Goal: Task Accomplishment & Management: Use online tool/utility

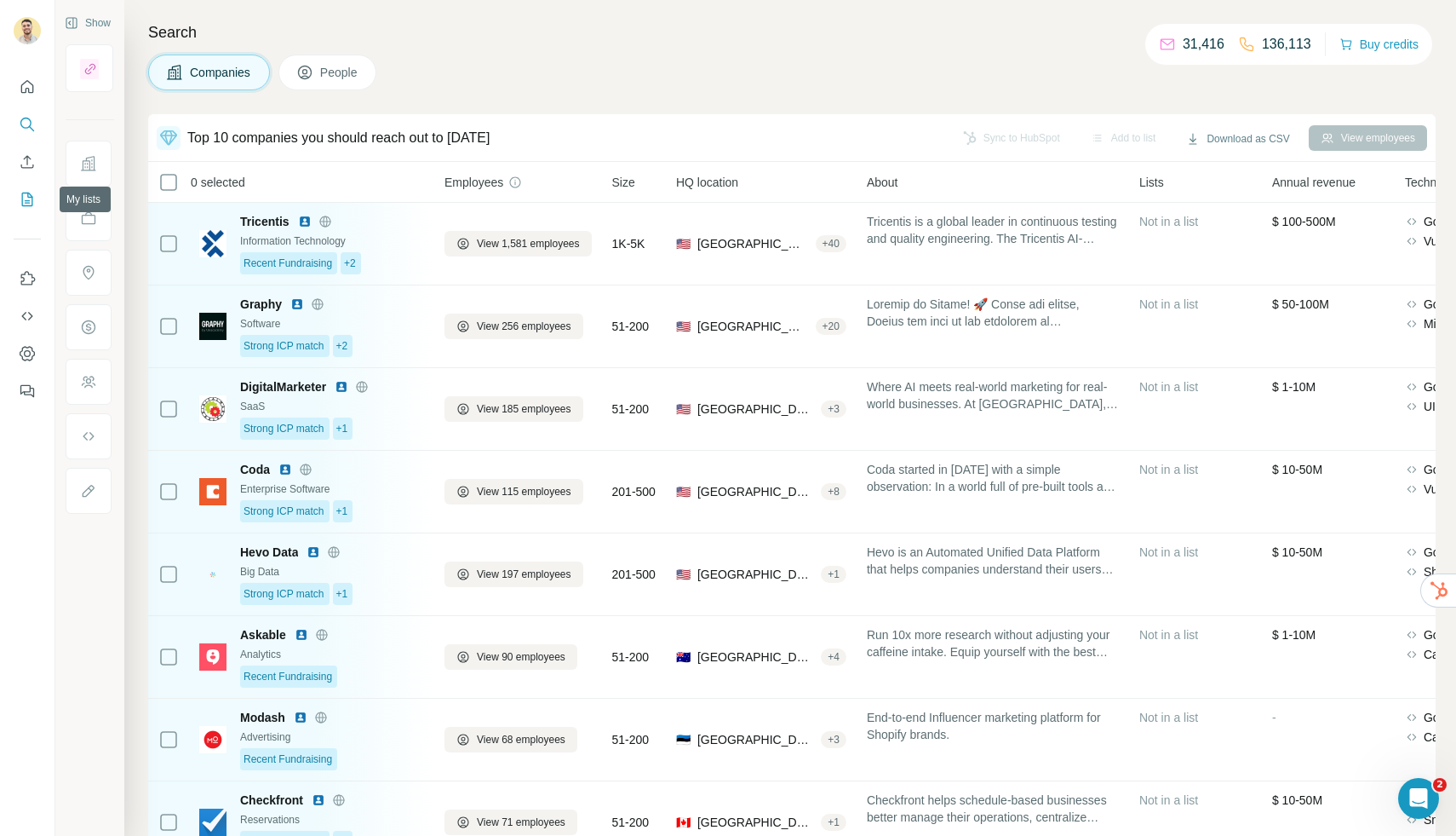
click at [31, 196] on icon "My lists" at bounding box center [28, 197] width 9 height 11
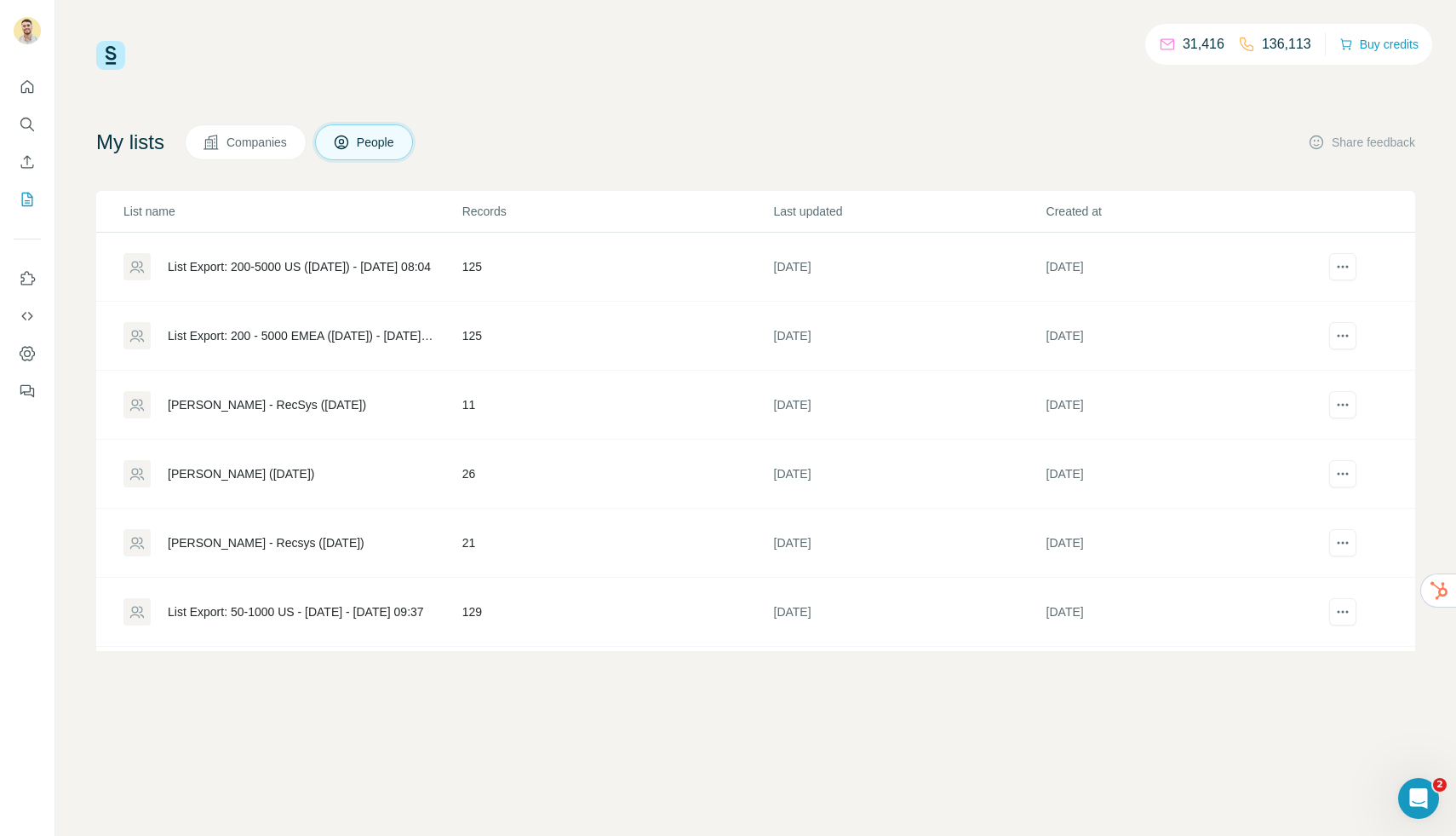
click at [281, 260] on div "List Export: 200-5000 US ([DATE]) - [DATE] 08:04" at bounding box center [299, 266] width 263 height 17
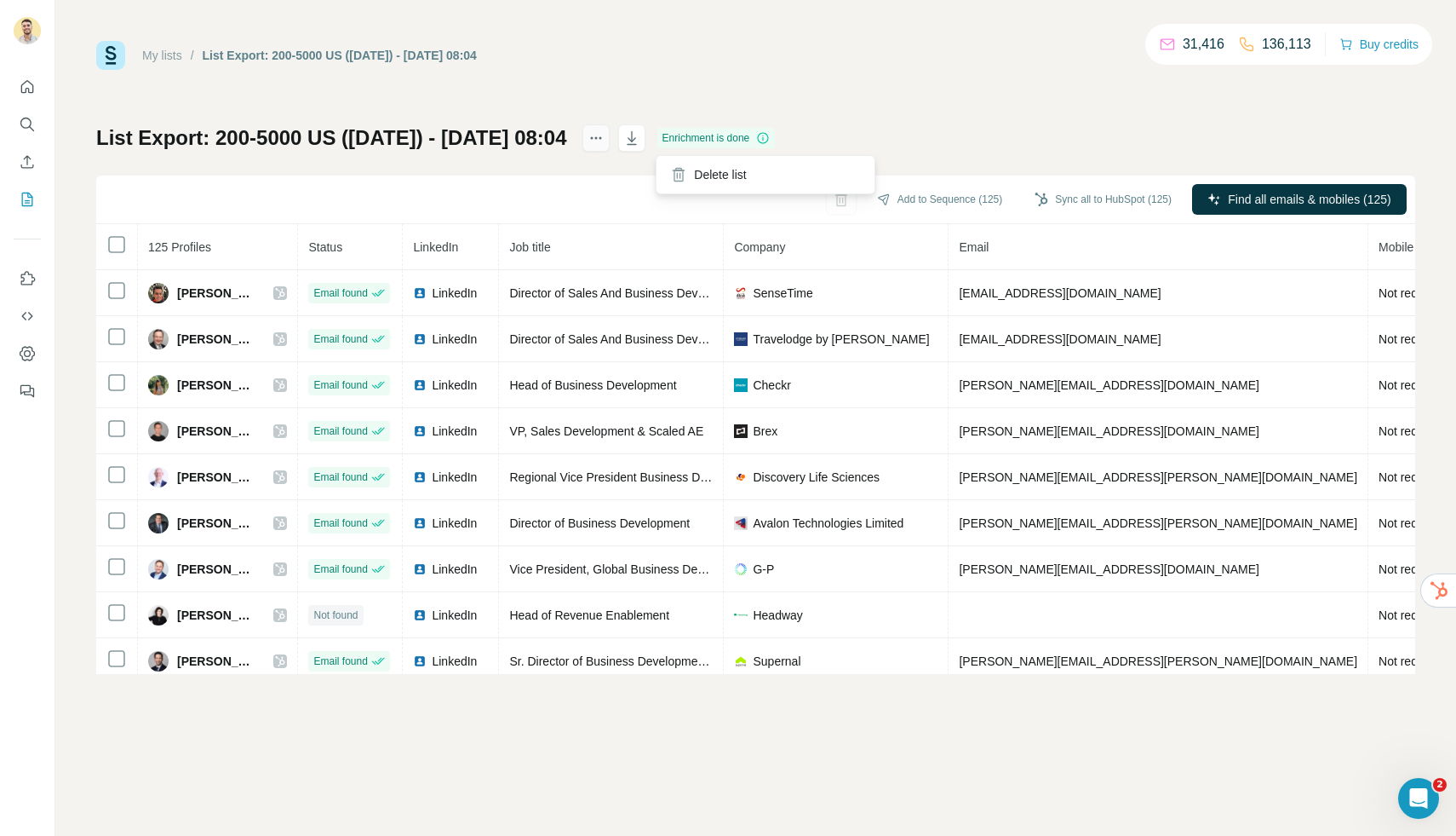
click at [605, 141] on icon "actions" at bounding box center [596, 138] width 17 height 17
click at [998, 126] on div "List Export: 200-5000 US ([DATE]) - [DATE] 08:04 Enrichment is done Add to Sequ…" at bounding box center [756, 399] width 1320 height 549
click at [28, 196] on icon "My lists" at bounding box center [28, 197] width 9 height 11
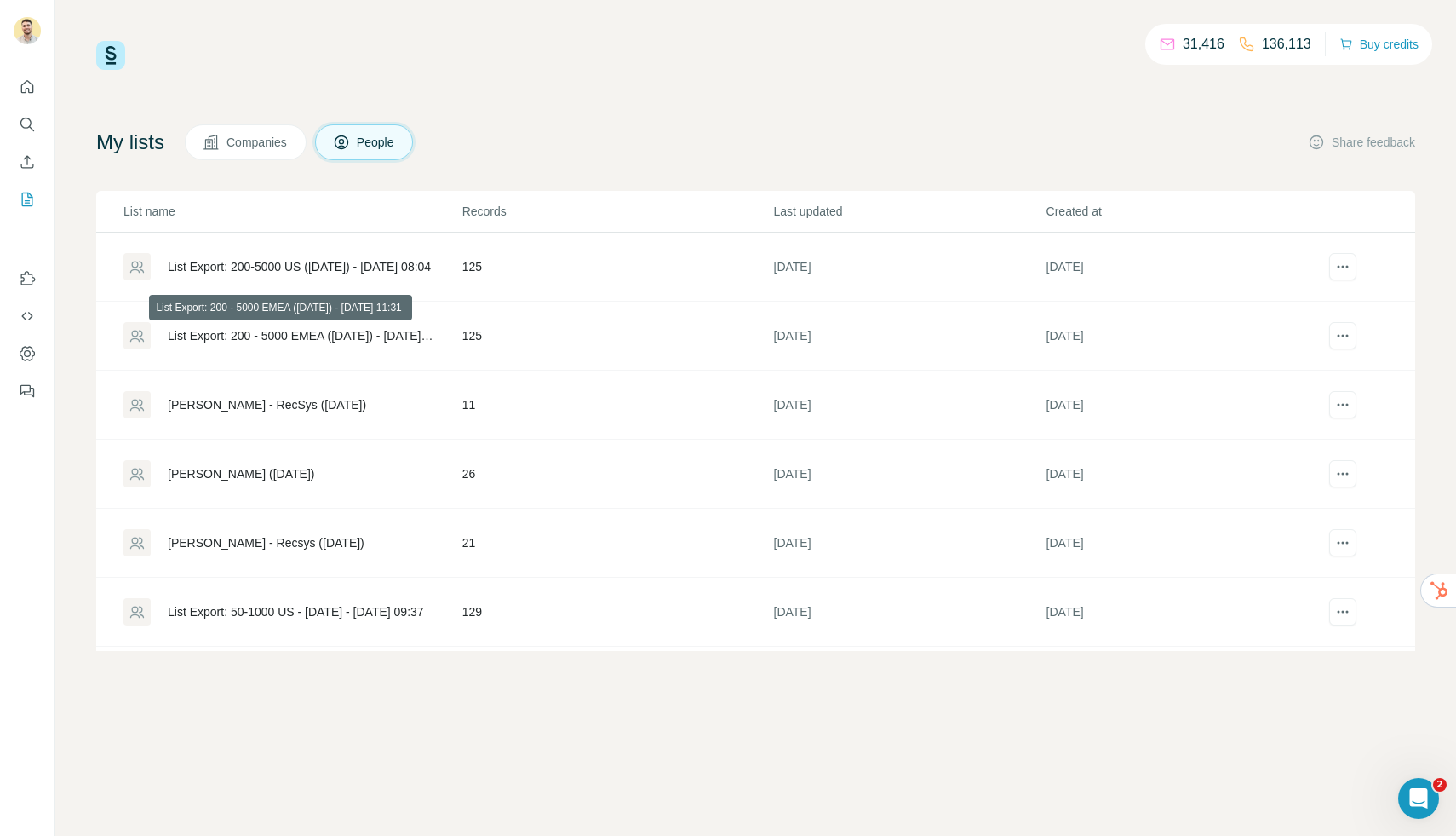
click at [275, 337] on div "List Export: 200 - 5000 EMEA ([DATE]) - [DATE] 11:31" at bounding box center [300, 335] width 266 height 17
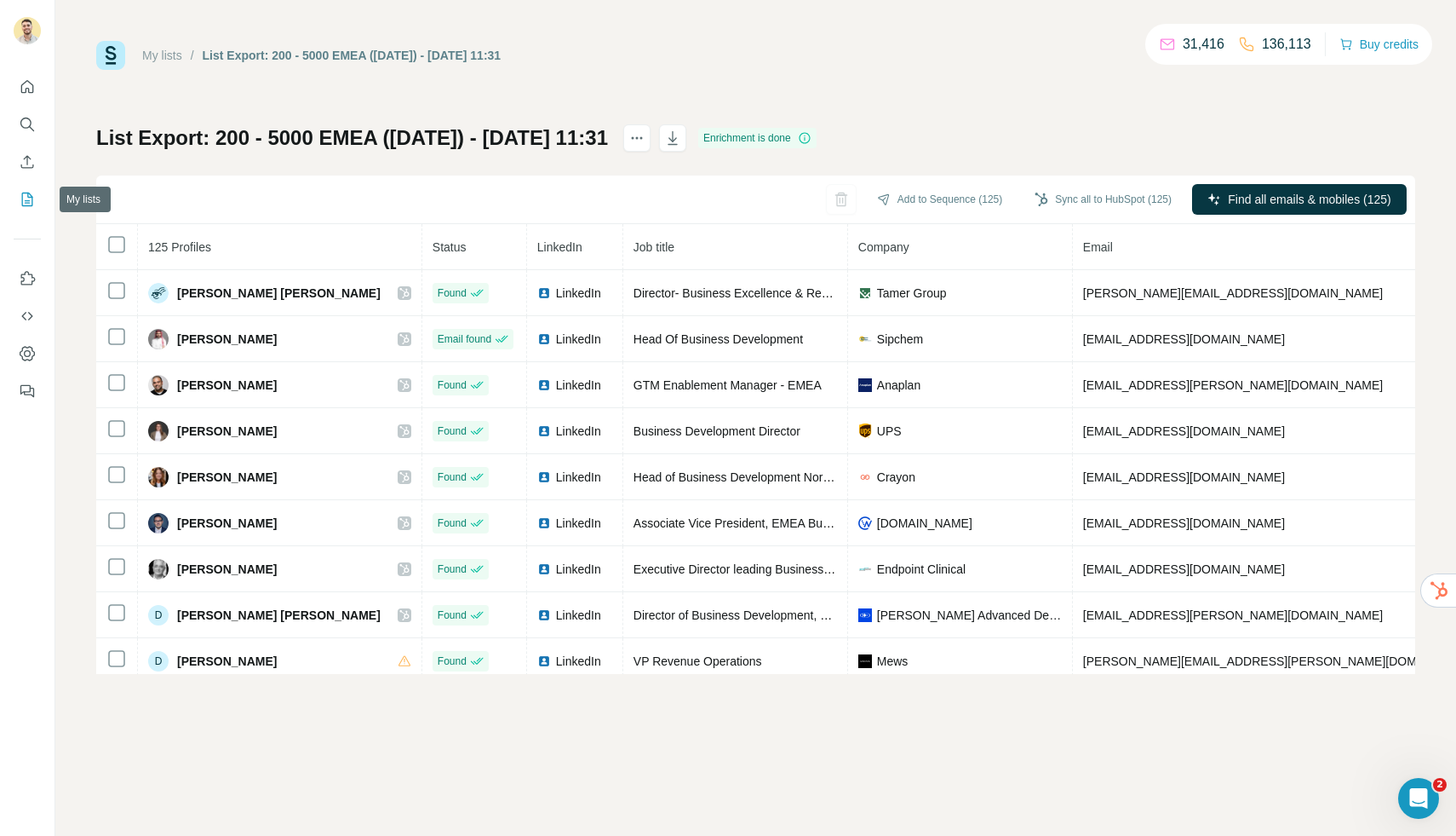
click at [30, 196] on icon "My lists" at bounding box center [27, 198] width 17 height 17
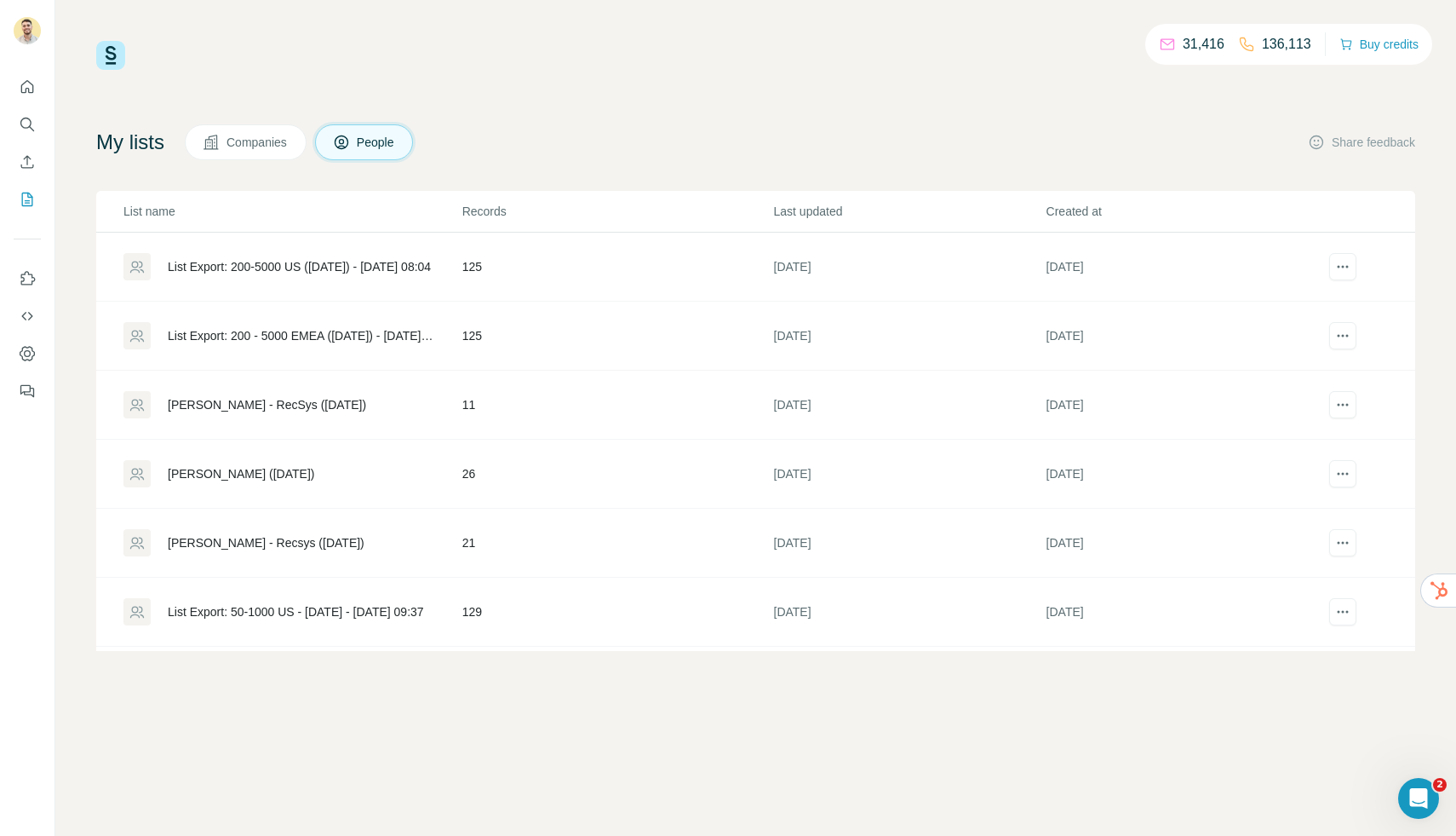
click at [223, 251] on td "List Export: 200-5000 US ([DATE]) - [DATE] 08:04" at bounding box center [279, 267] width 365 height 69
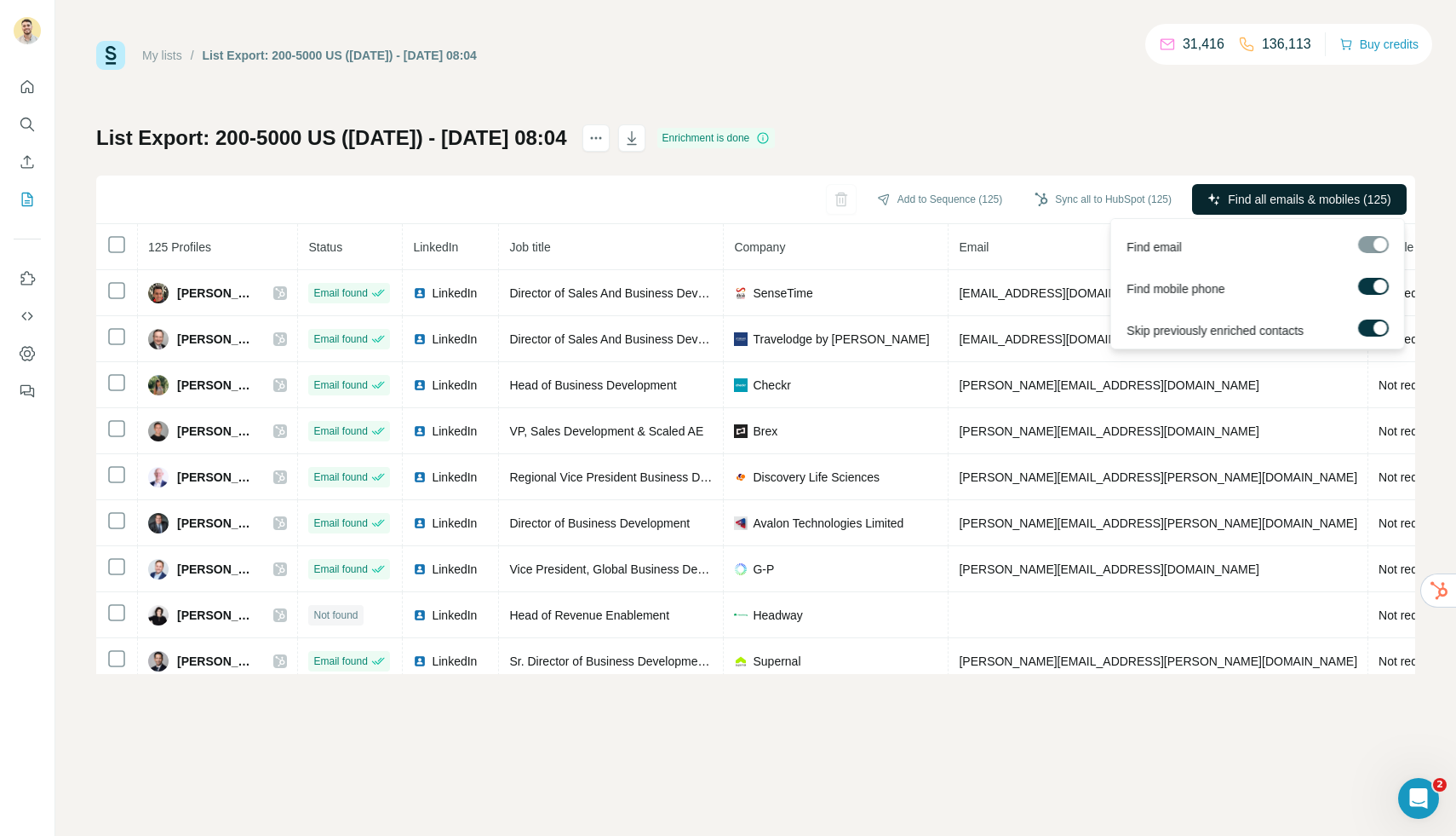
click at [1221, 196] on button "Find all emails & mobiles (125)" at bounding box center [1299, 198] width 215 height 30
